Goal: Share content: Share content

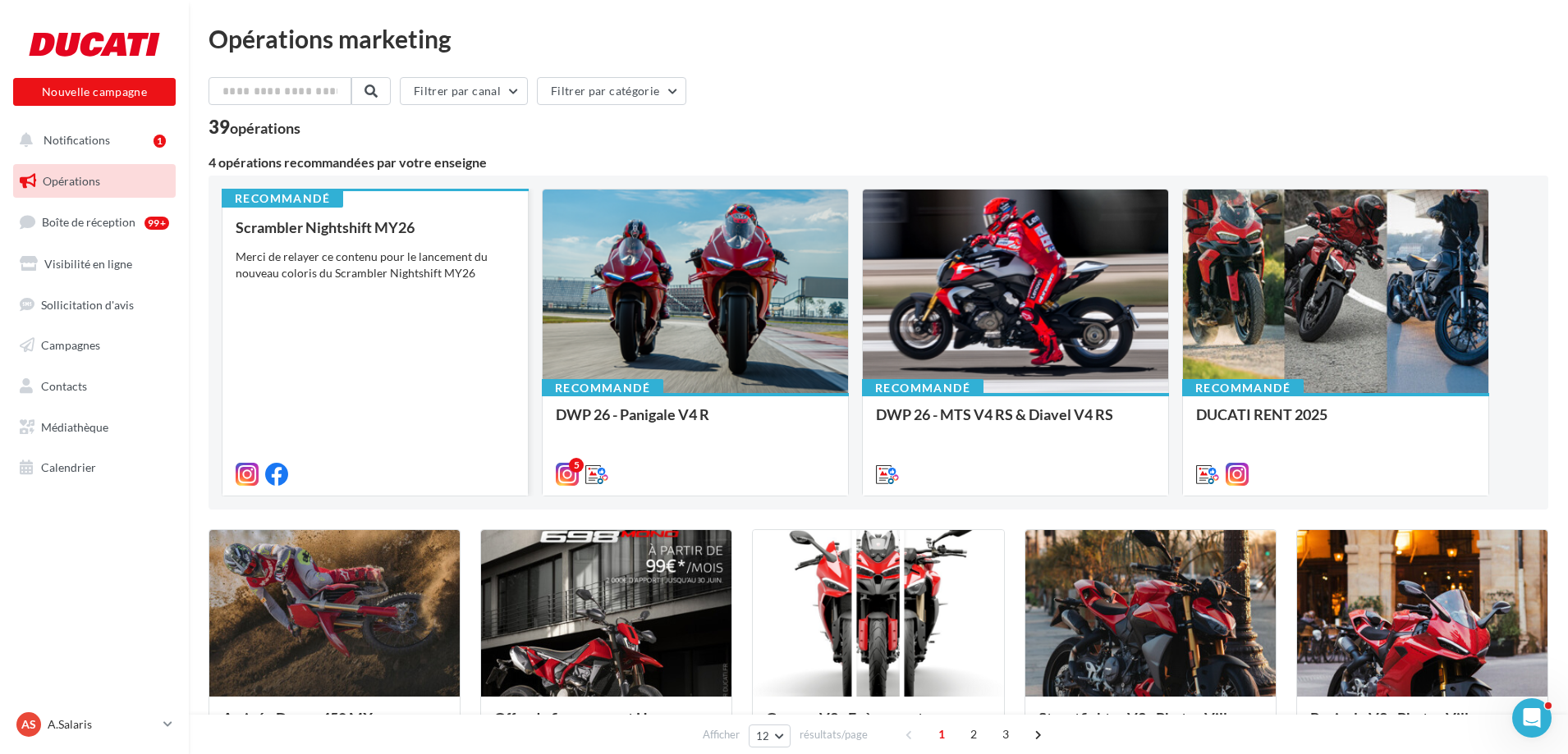
click at [396, 283] on div "Scrambler Nightshift MY26 Merci de relayer ce contenu pour le lancement du nouv…" at bounding box center [375, 350] width 279 height 262
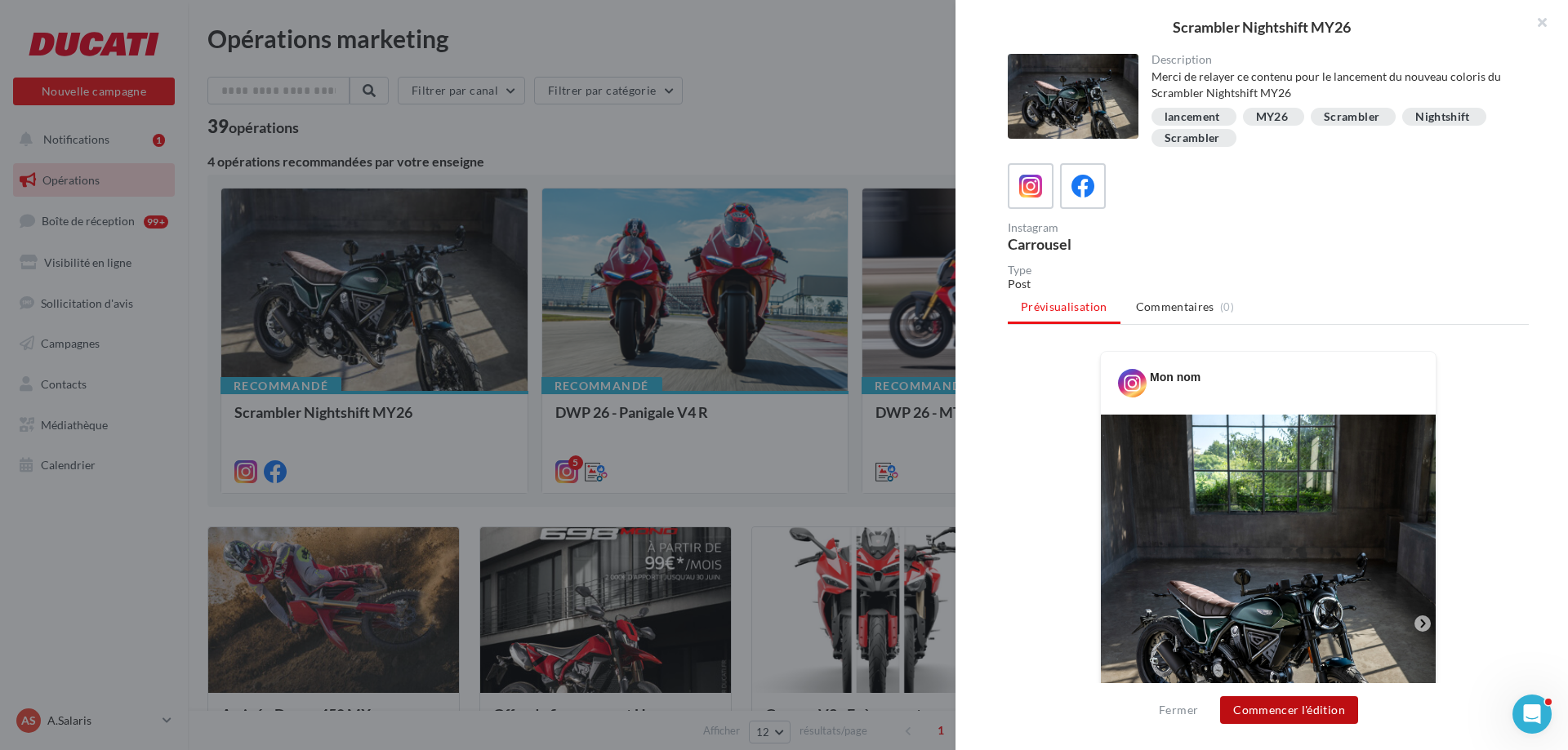
click at [1281, 714] on button "Commencer l'édition" at bounding box center [1289, 710] width 138 height 28
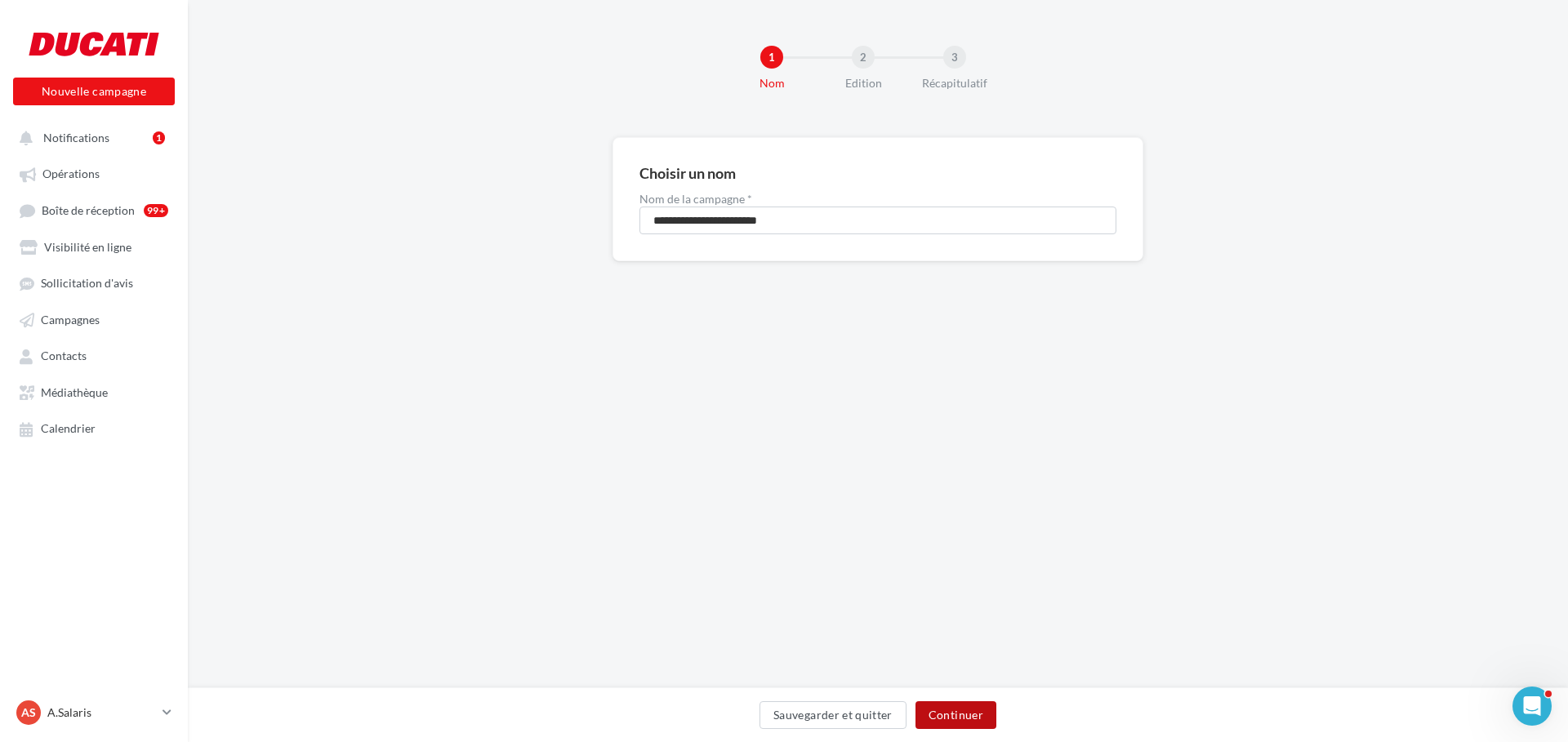
click at [961, 719] on button "Continuer" at bounding box center [955, 714] width 81 height 28
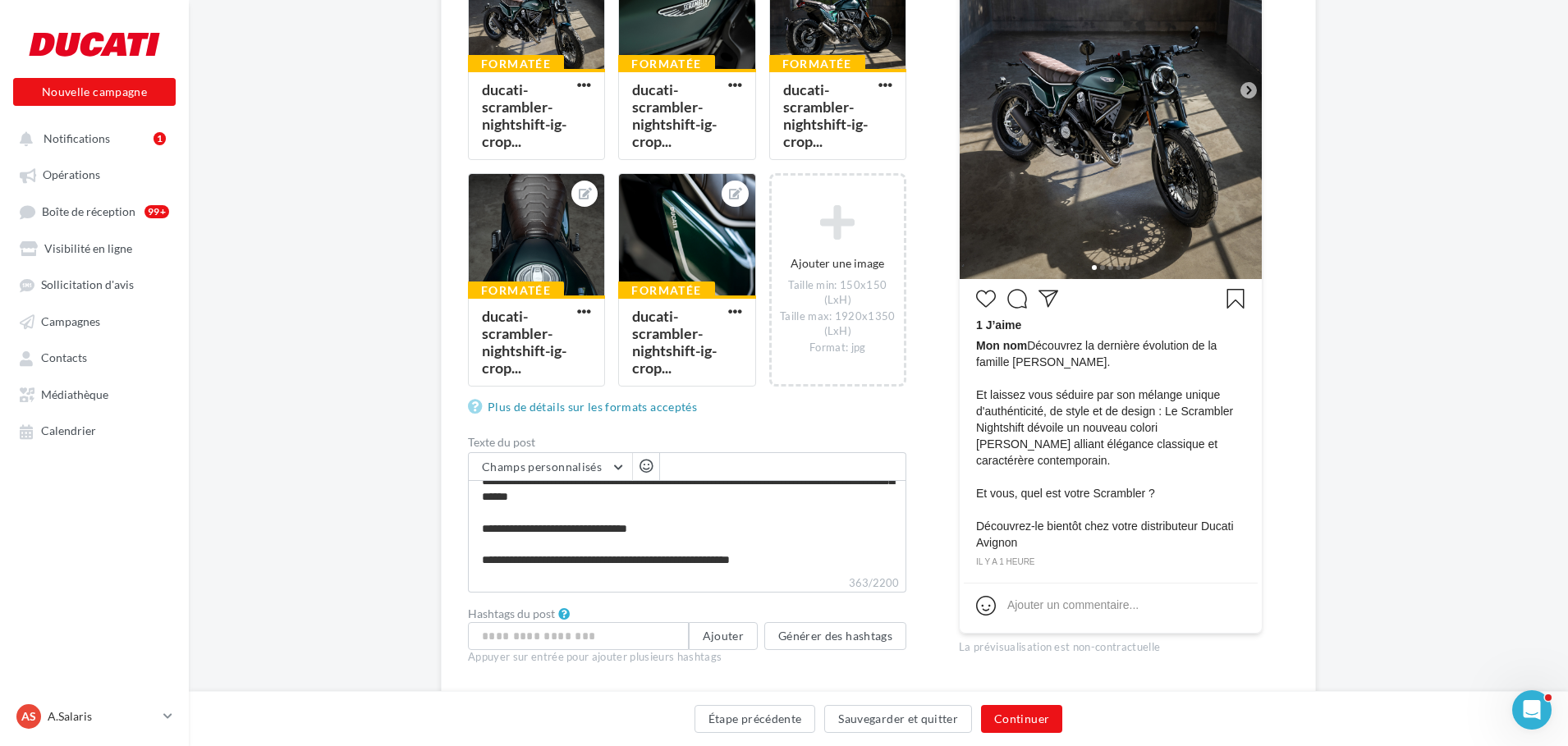
scroll to position [411, 0]
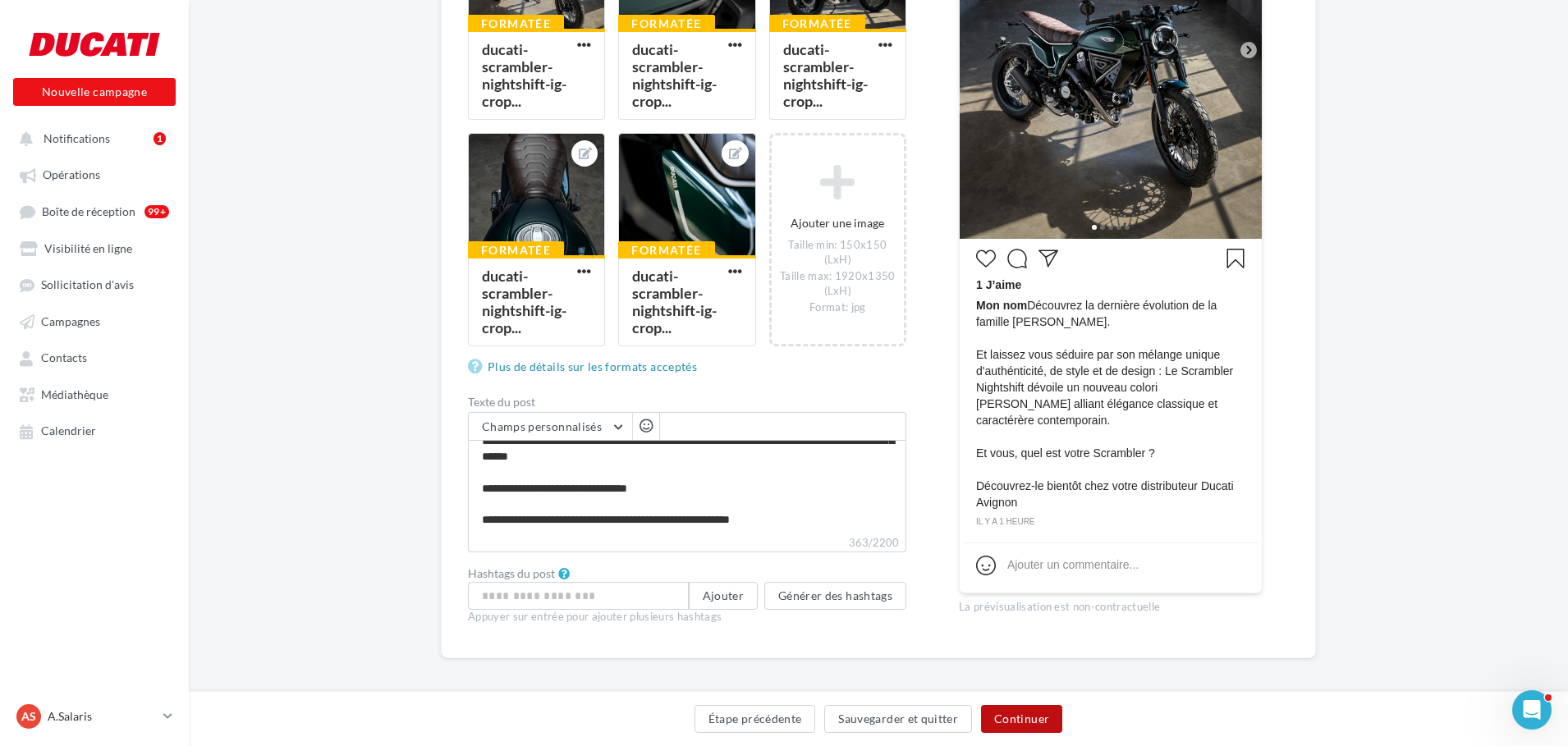
click at [1040, 707] on button "Continuer" at bounding box center [1022, 718] width 82 height 28
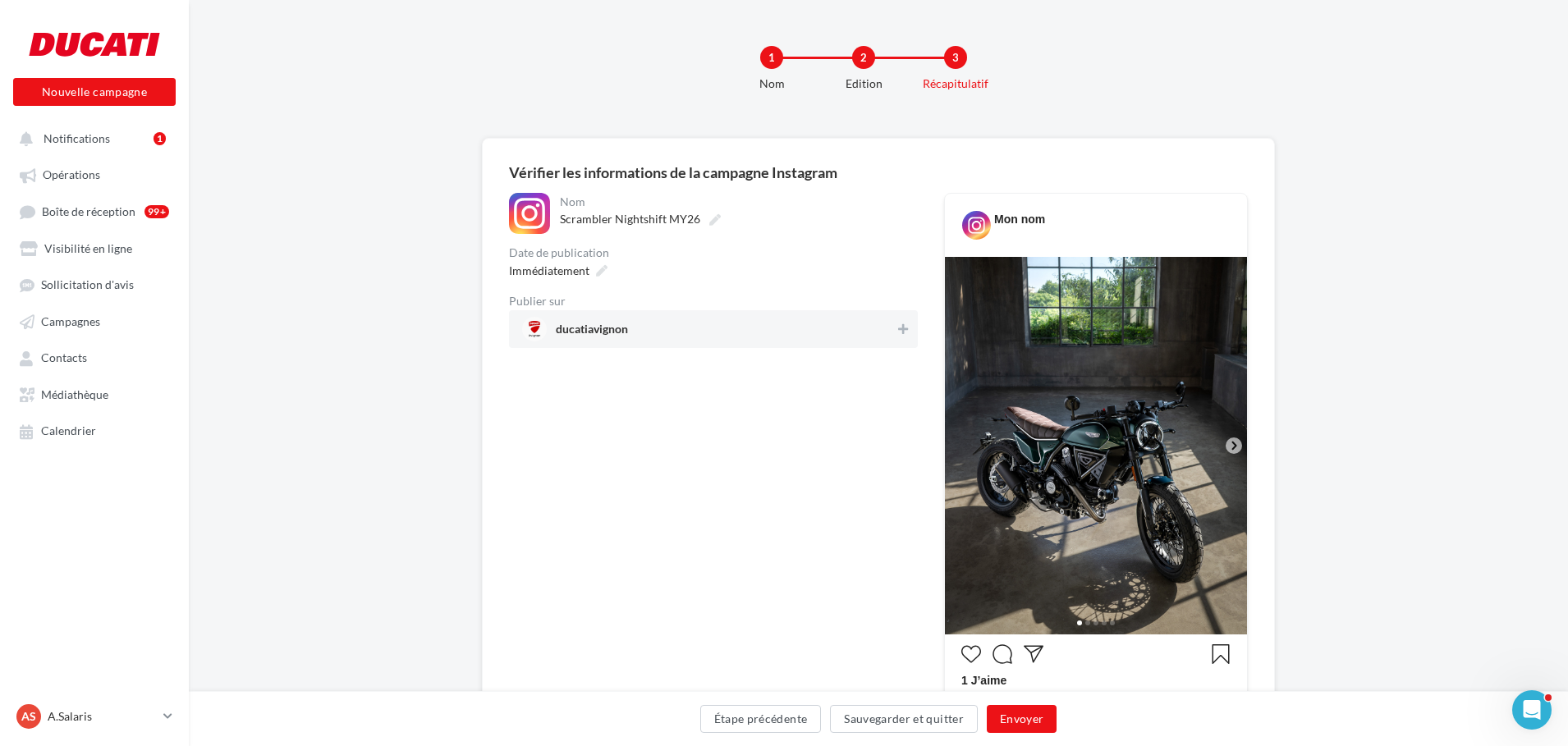
click at [893, 327] on span "ducatiavignon" at bounding box center [709, 328] width 373 height 24
click at [1039, 717] on button "Envoyer" at bounding box center [1022, 718] width 70 height 28
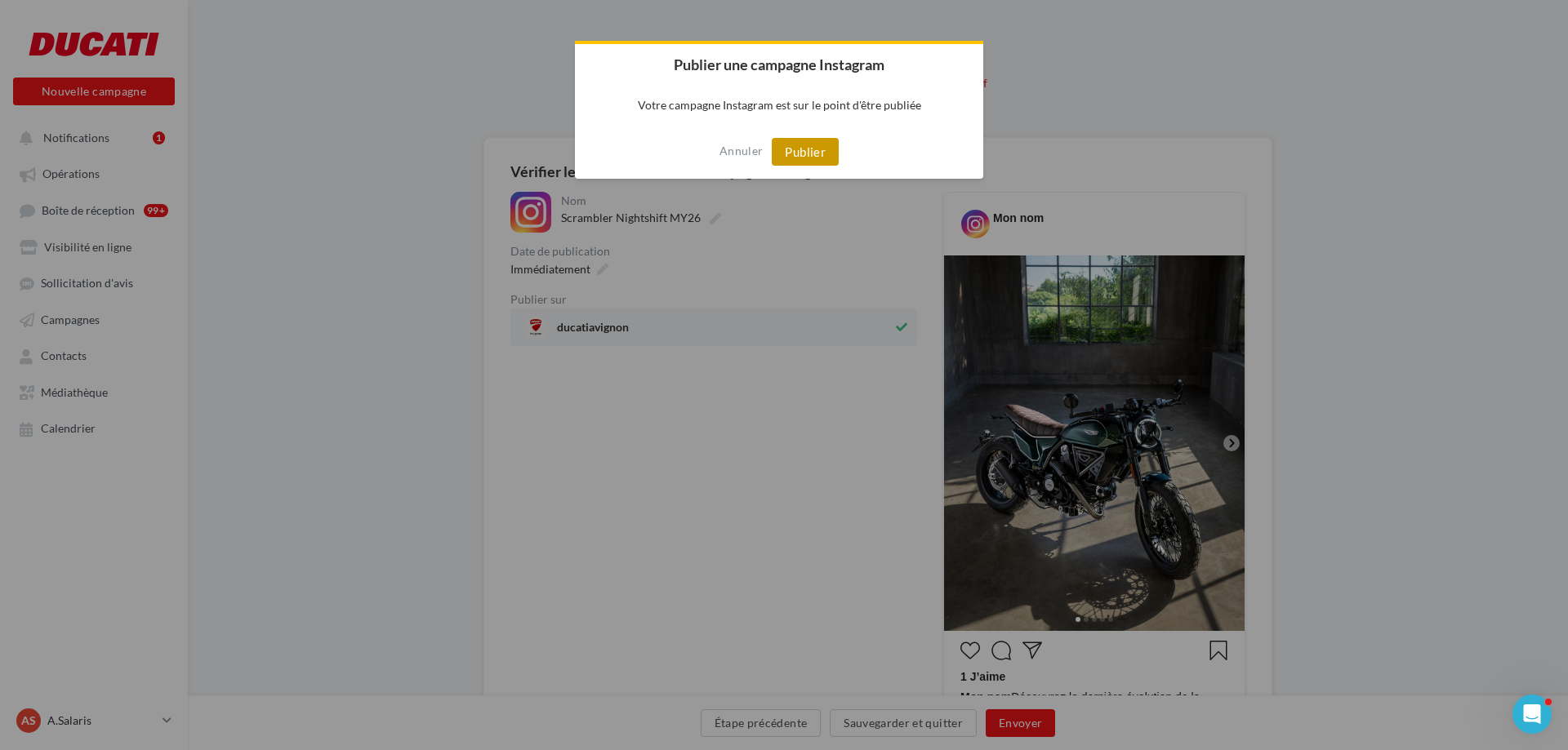
click at [814, 144] on button "Publier" at bounding box center [805, 152] width 67 height 28
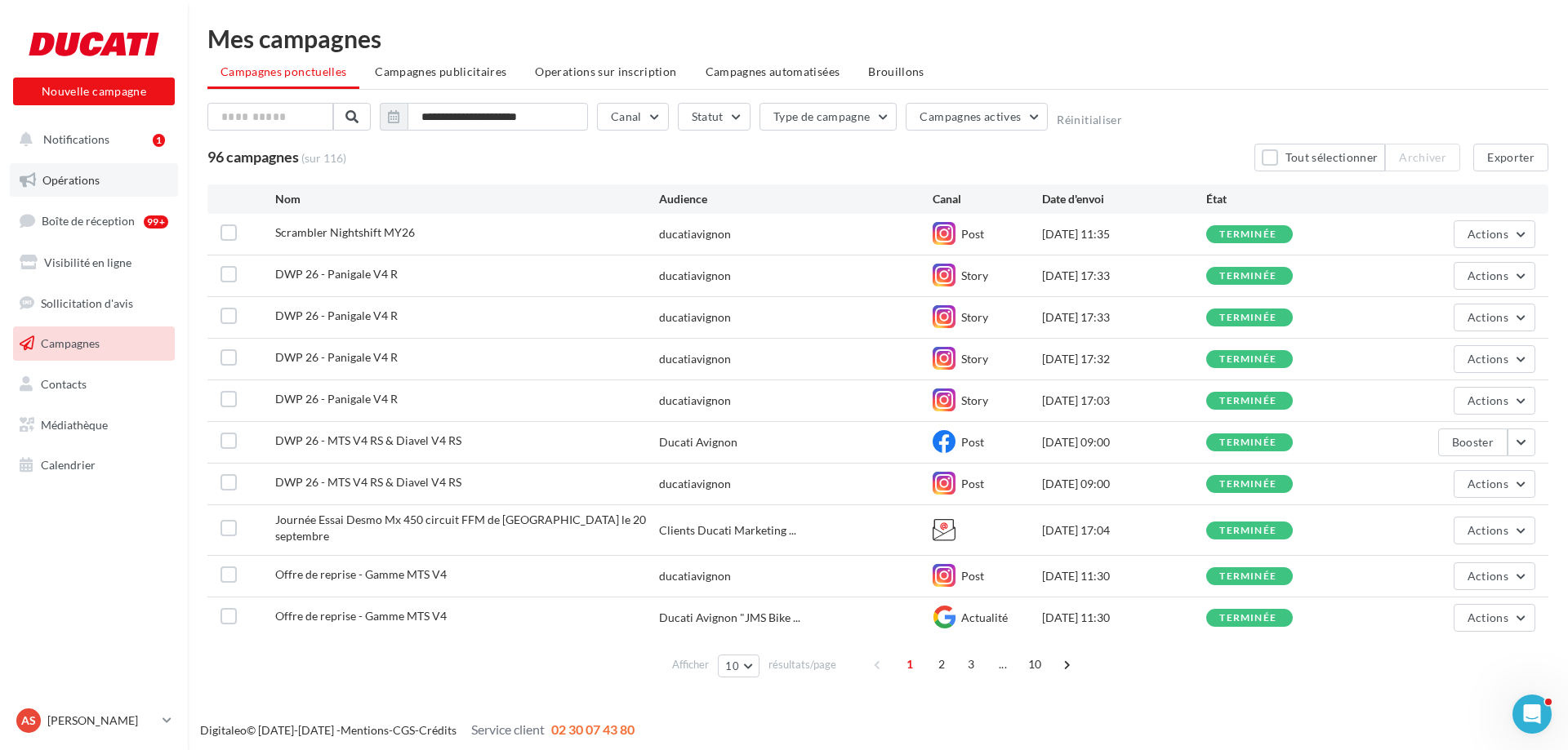
click at [72, 189] on link "Opérations" at bounding box center [94, 180] width 169 height 34
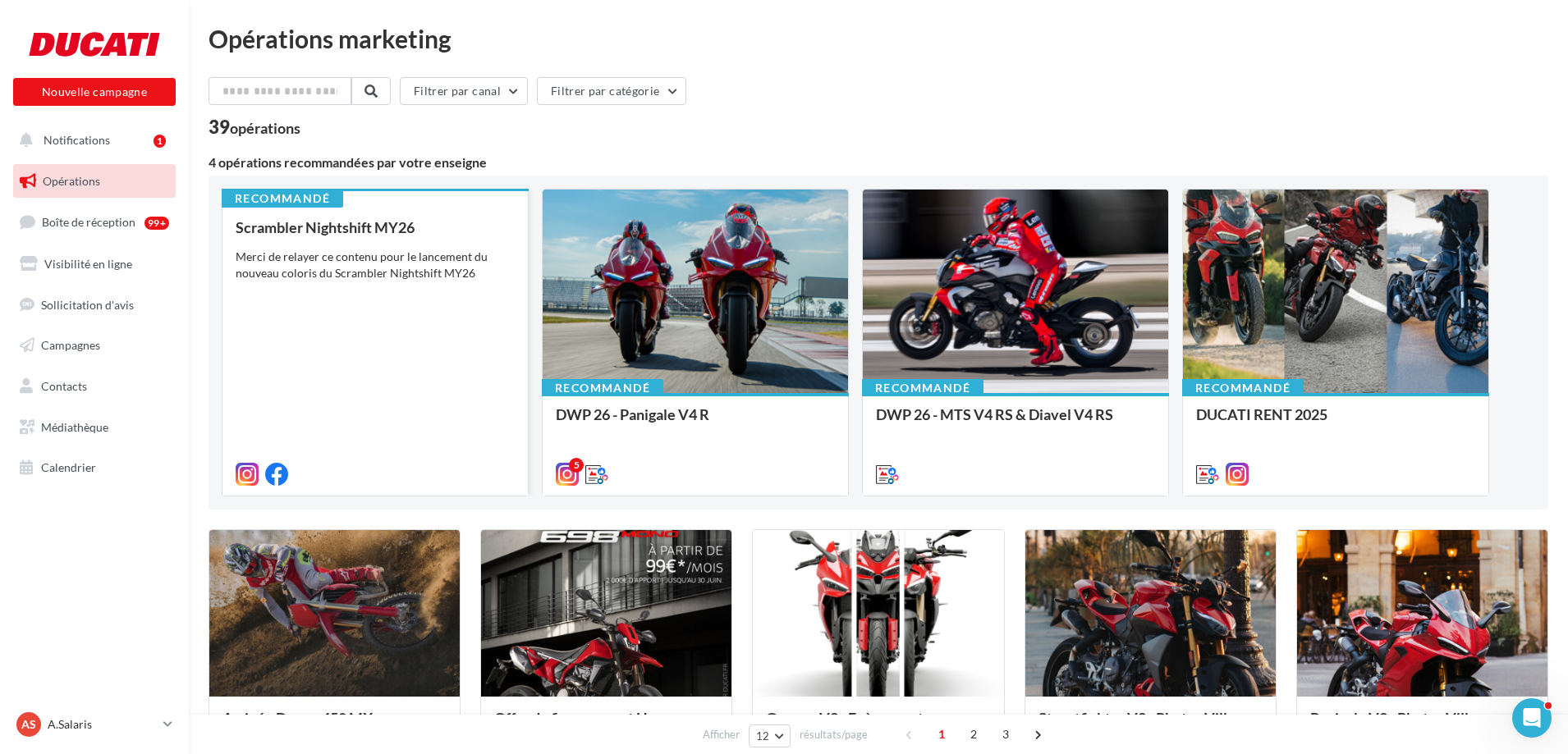
click at [396, 290] on div "Scrambler Nightshift MY26 Merci de relayer ce contenu pour le lancement du nouv…" at bounding box center [375, 350] width 279 height 262
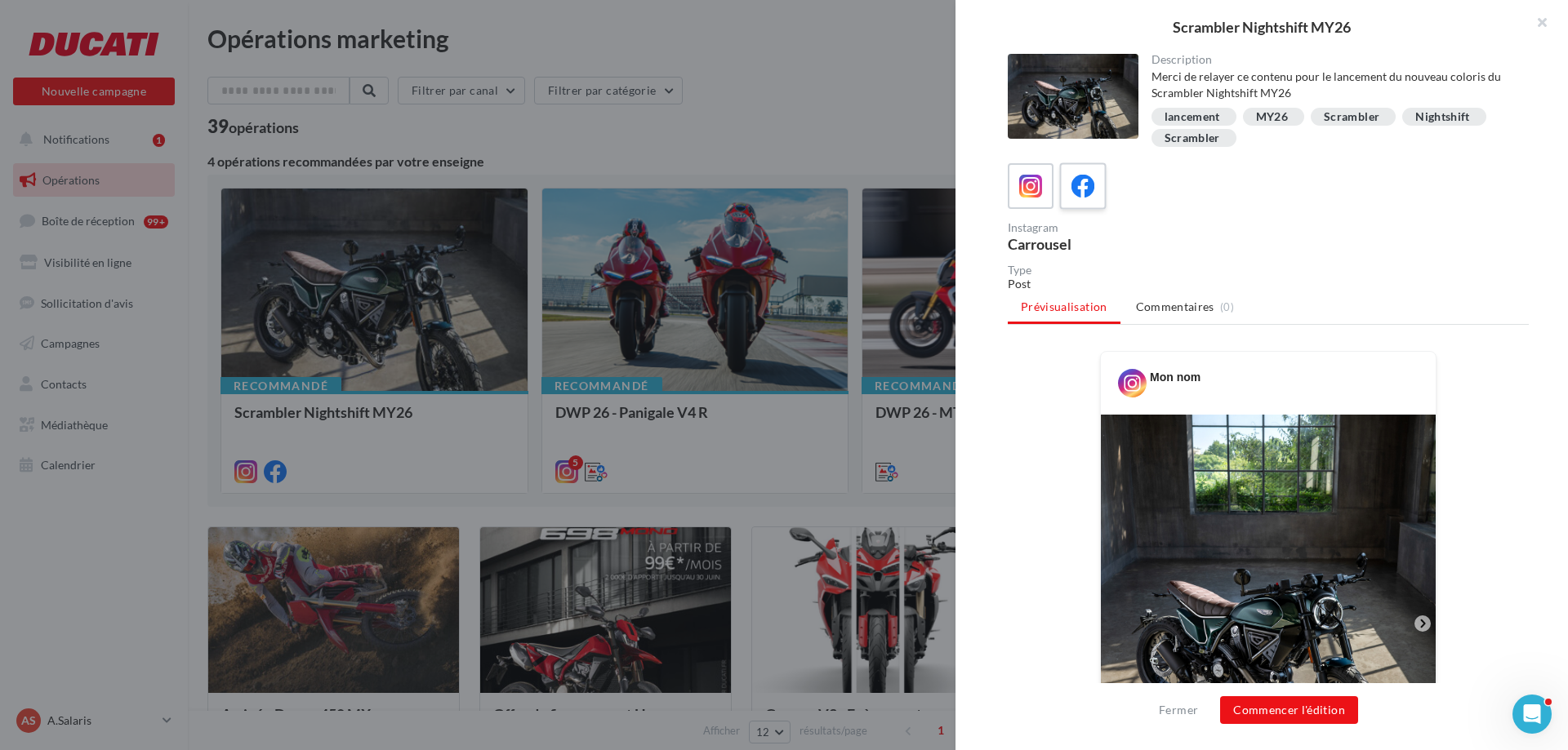
click at [1080, 187] on icon at bounding box center [1083, 186] width 24 height 24
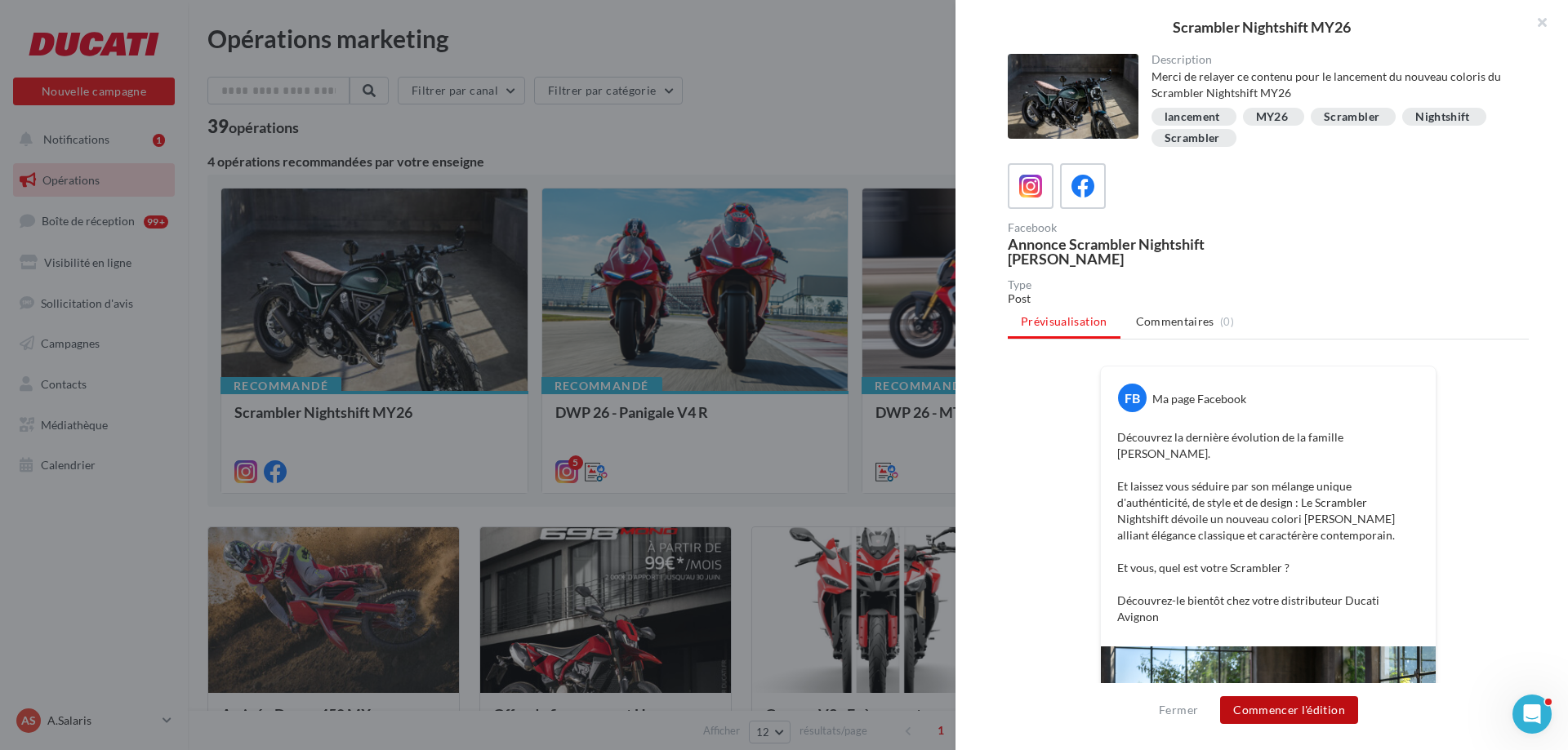
click at [1296, 712] on button "Commencer l'édition" at bounding box center [1289, 710] width 138 height 28
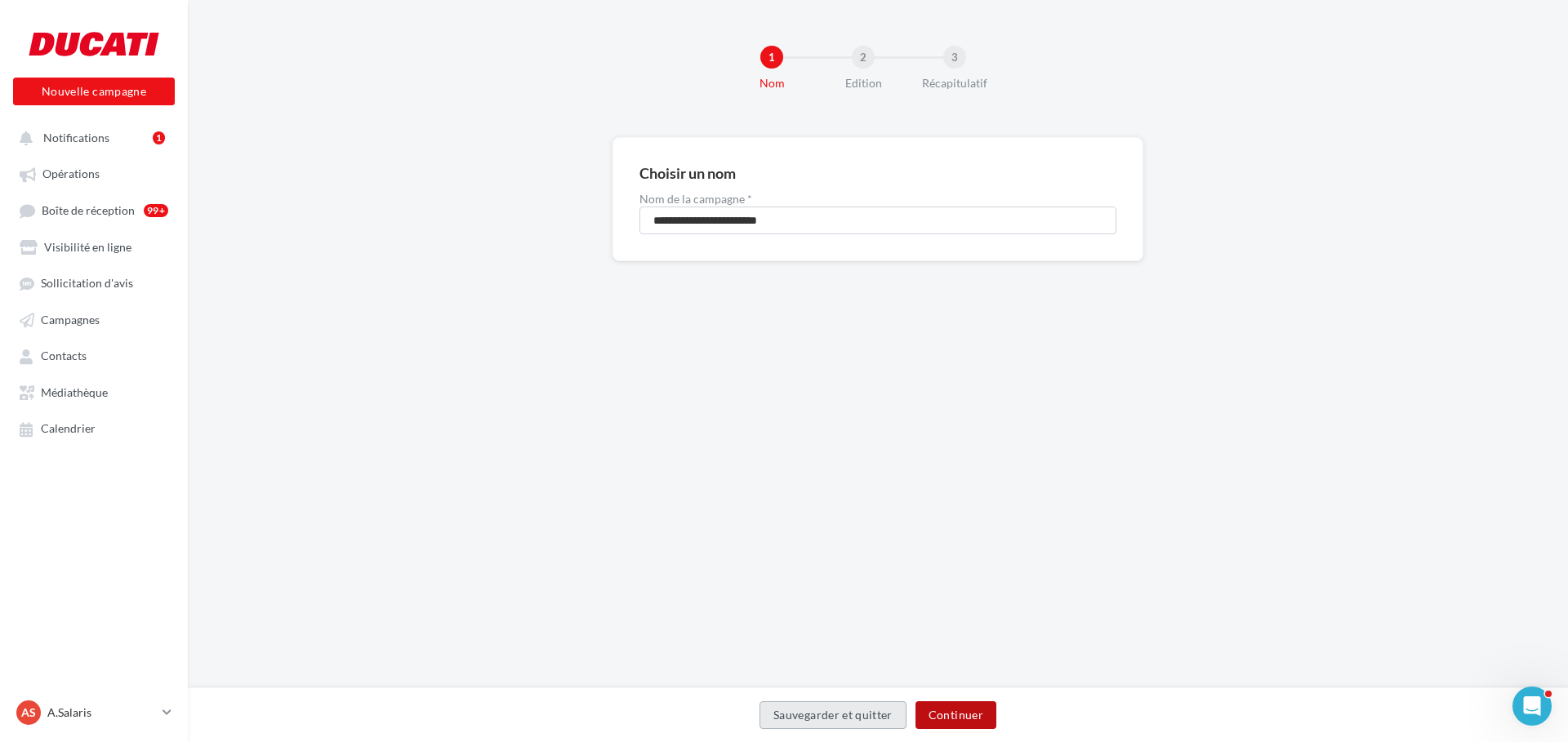
click at [953, 716] on button "Continuer" at bounding box center [955, 714] width 81 height 28
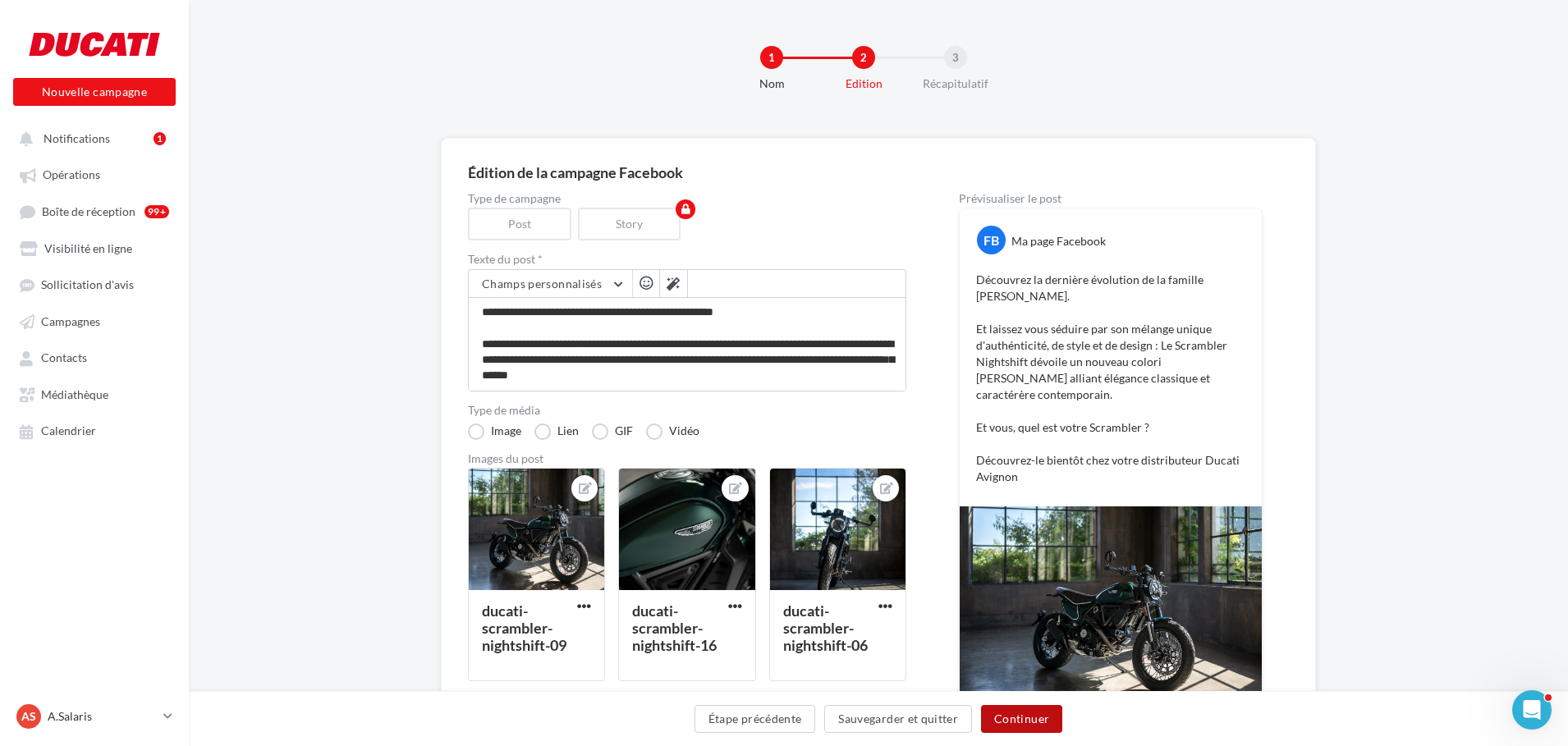
click at [1023, 725] on button "Continuer" at bounding box center [1022, 718] width 82 height 28
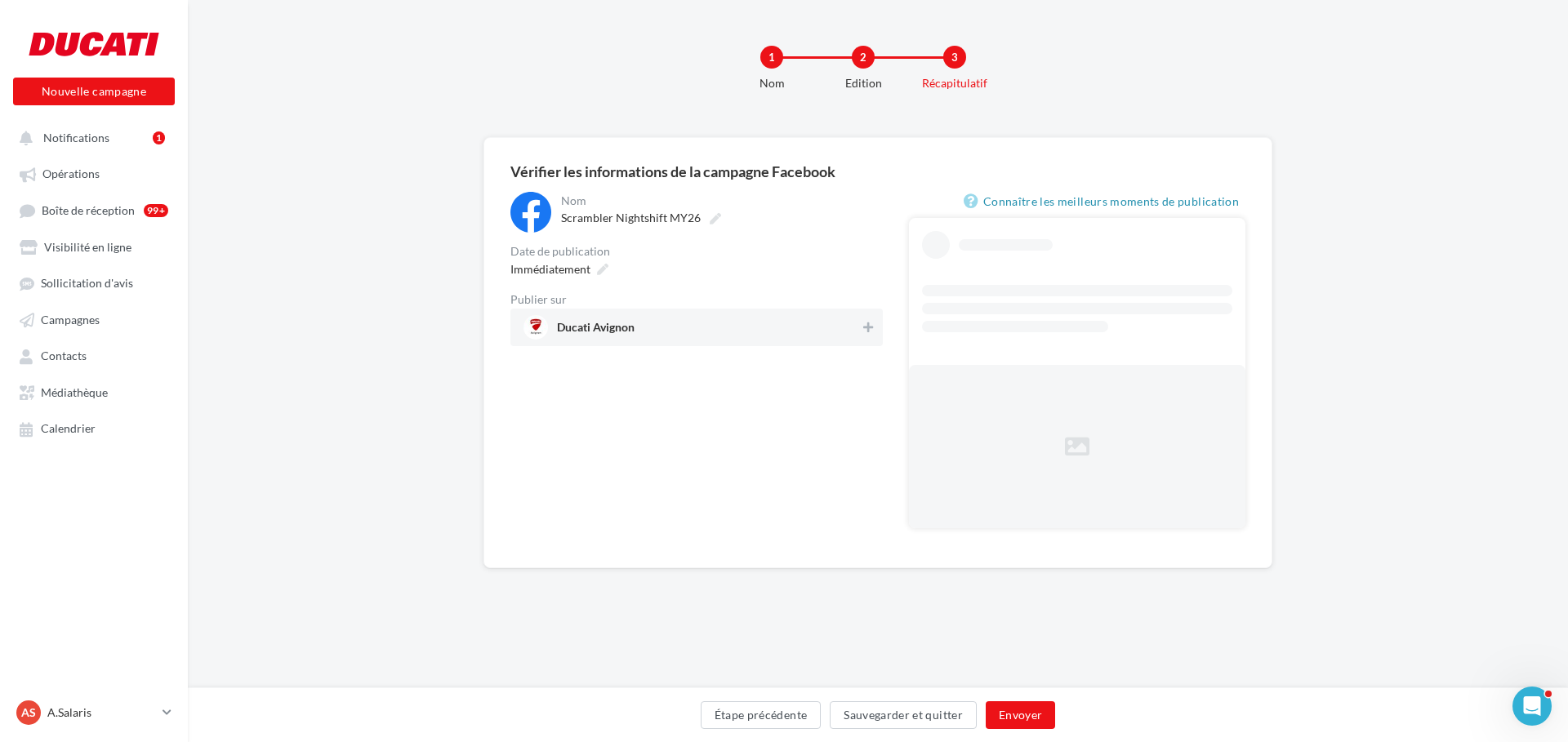
click at [854, 342] on div "Ducati Avignon" at bounding box center [696, 327] width 372 height 37
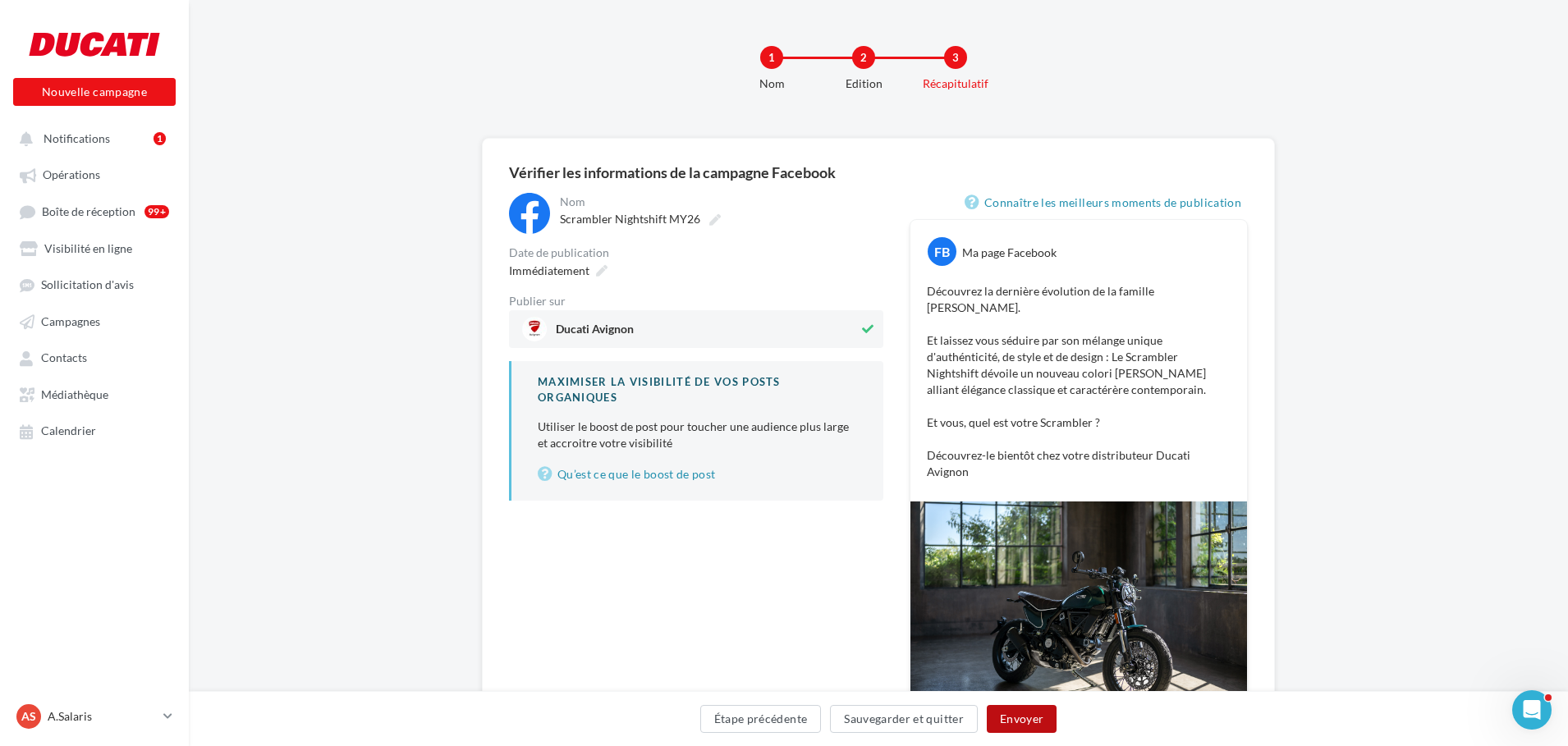
click at [1025, 709] on button "Envoyer" at bounding box center [1022, 718] width 70 height 28
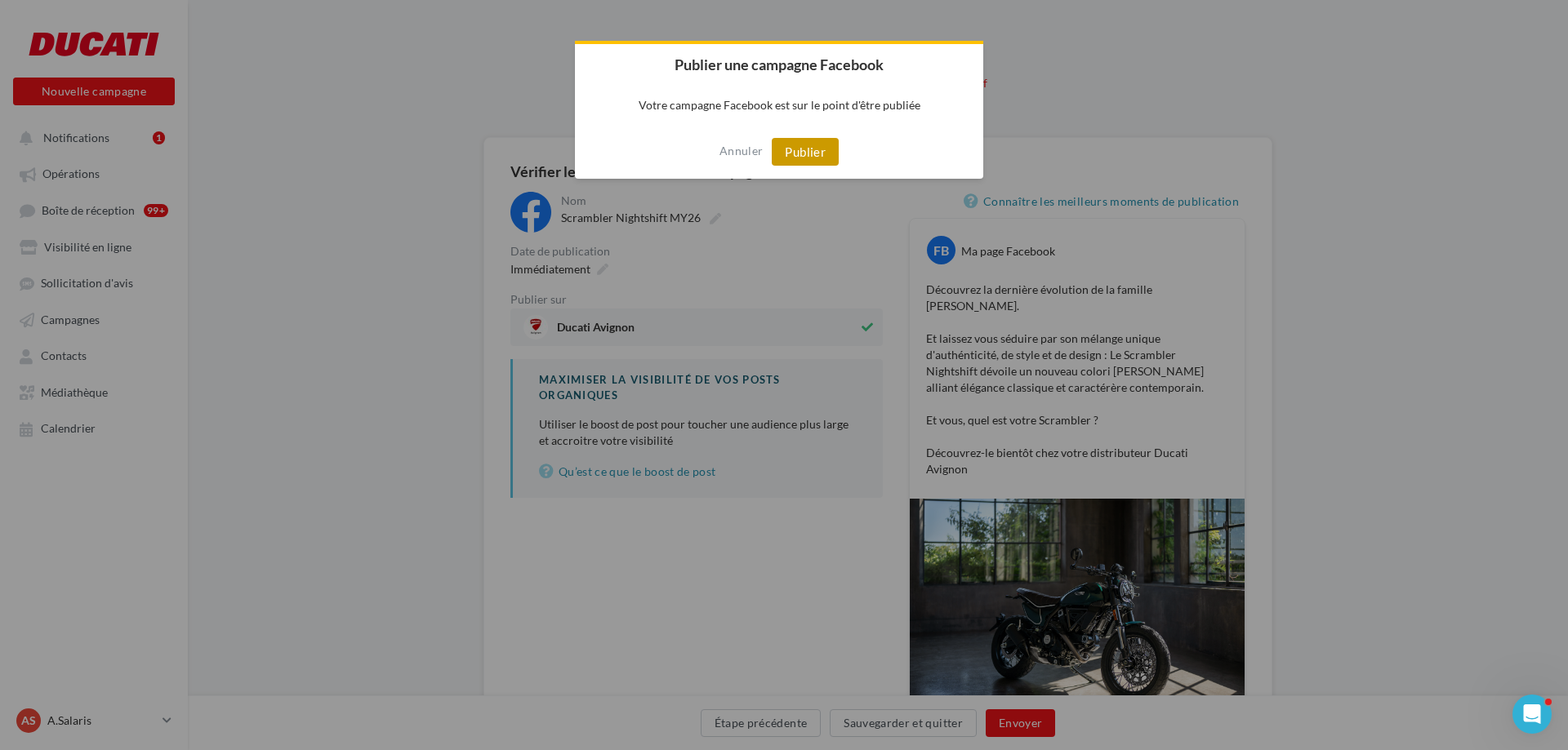
click at [812, 149] on button "Publier" at bounding box center [805, 152] width 67 height 28
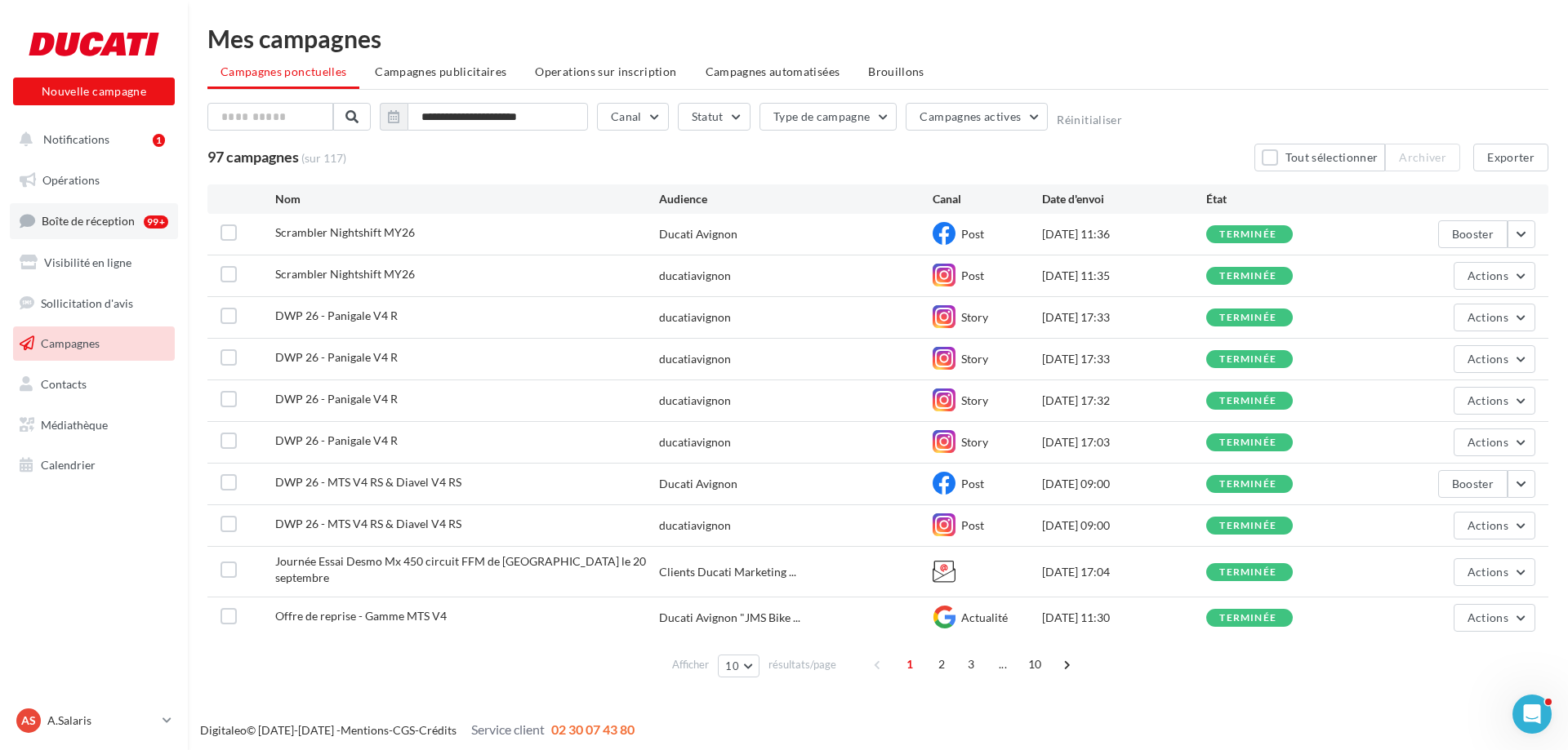
click at [78, 217] on span "Boîte de réception" at bounding box center [88, 221] width 93 height 14
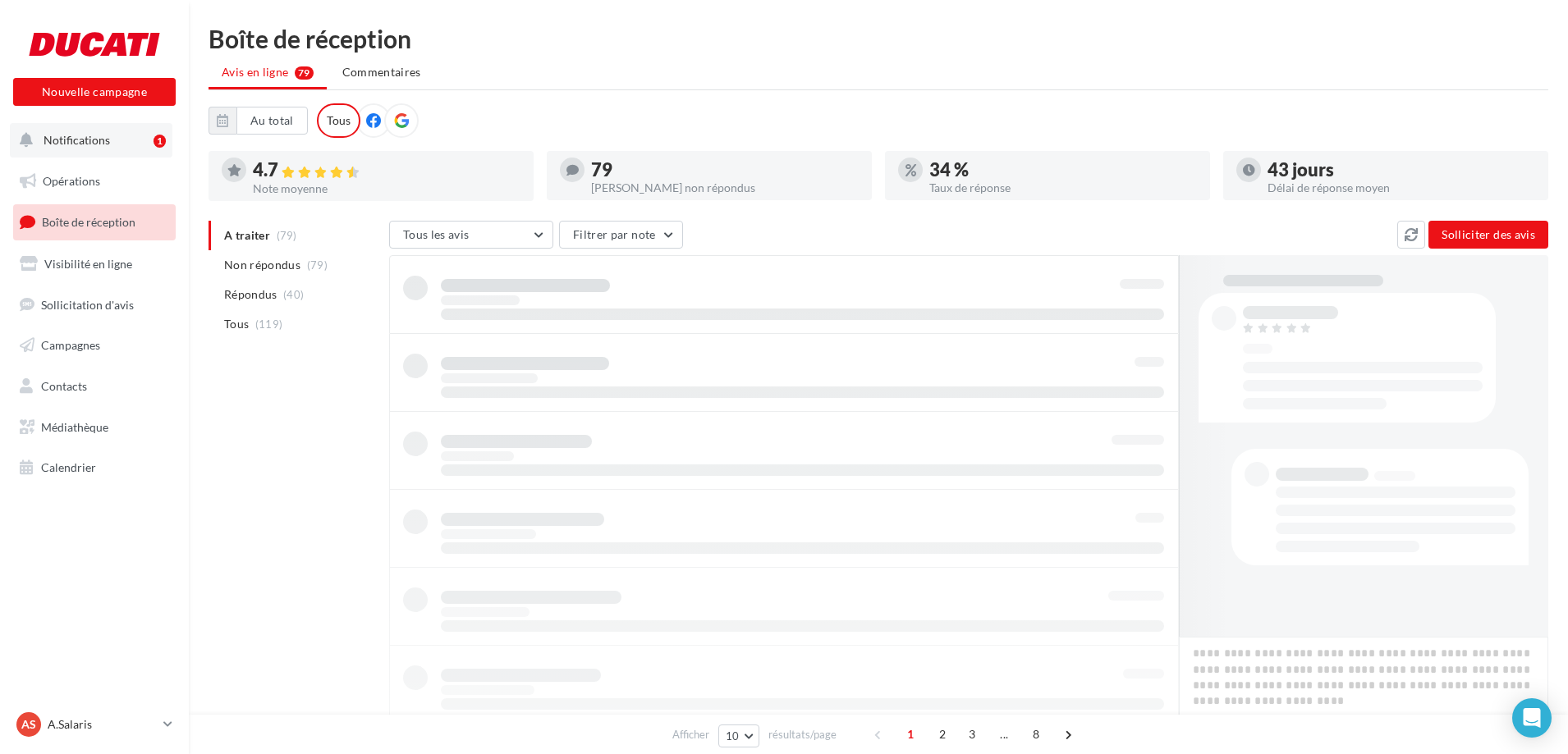
click at [77, 137] on span "Notifications" at bounding box center [77, 140] width 66 height 14
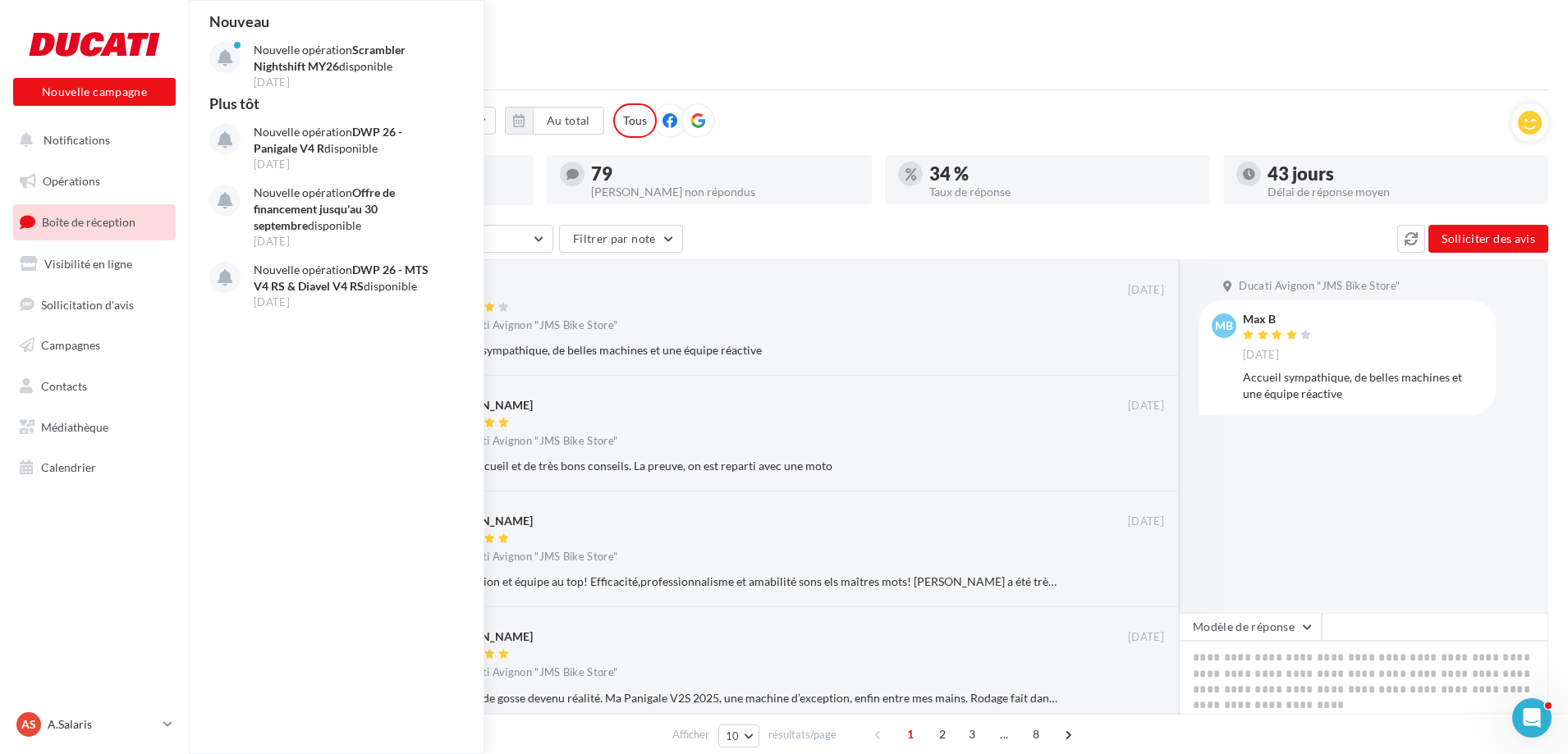
click at [92, 238] on link "Boîte de réception" at bounding box center [94, 221] width 170 height 35
